Goal: Book appointment/travel/reservation

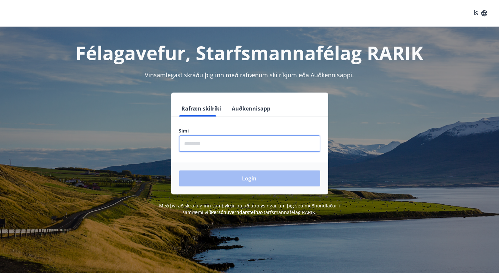
click at [196, 141] on input "phone" at bounding box center [249, 143] width 141 height 16
type input "********"
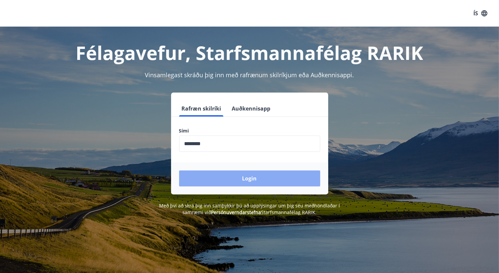
click at [242, 179] on button "Login" at bounding box center [249, 178] width 141 height 16
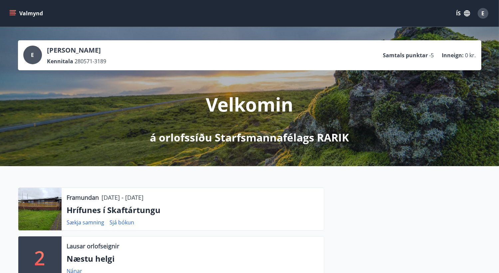
click at [14, 14] on icon "menu" at bounding box center [13, 13] width 7 height 1
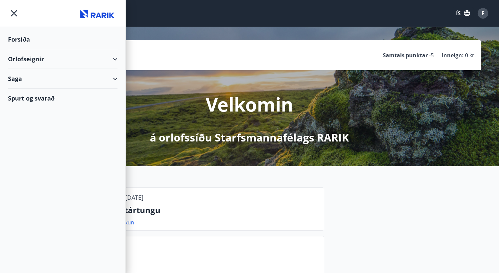
click at [115, 58] on div "Orlofseignir" at bounding box center [63, 59] width 110 height 20
click at [38, 90] on div "Bókunardagatal" at bounding box center [62, 90] width 99 height 14
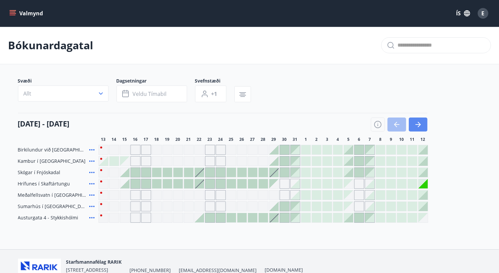
click at [417, 125] on icon "button" at bounding box center [418, 125] width 8 height 8
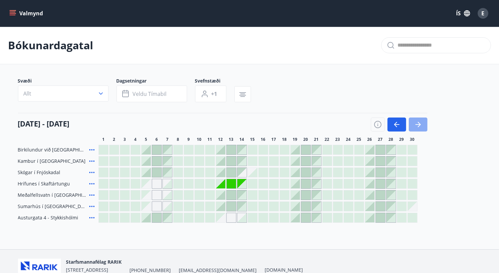
click at [423, 127] on button "button" at bounding box center [418, 125] width 19 height 14
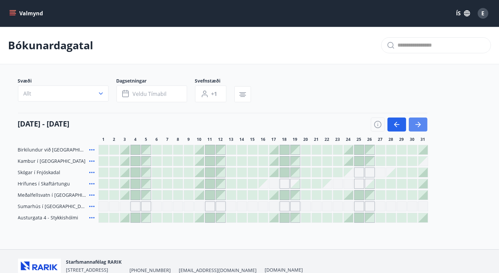
click at [423, 127] on button "button" at bounding box center [418, 125] width 19 height 14
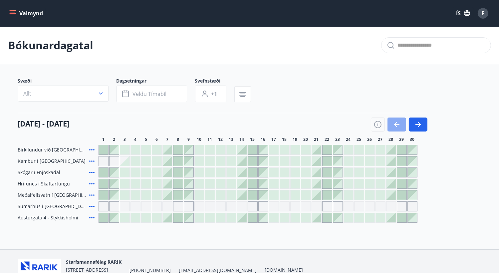
click at [397, 128] on icon "button" at bounding box center [397, 125] width 8 height 8
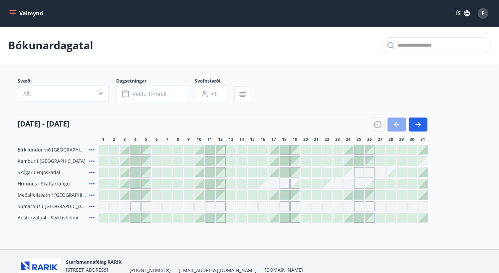
click at [397, 128] on icon "button" at bounding box center [397, 125] width 8 height 8
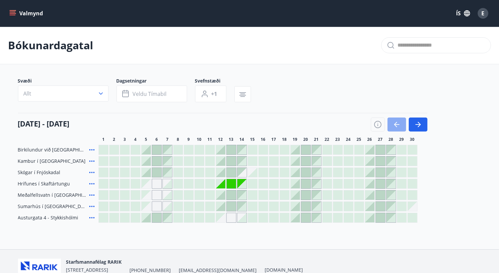
click at [397, 128] on icon "button" at bounding box center [397, 125] width 8 height 8
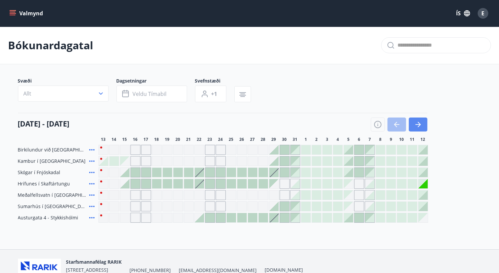
click at [413, 130] on button "button" at bounding box center [418, 125] width 19 height 14
